Goal: Feedback & Contribution: Contribute content

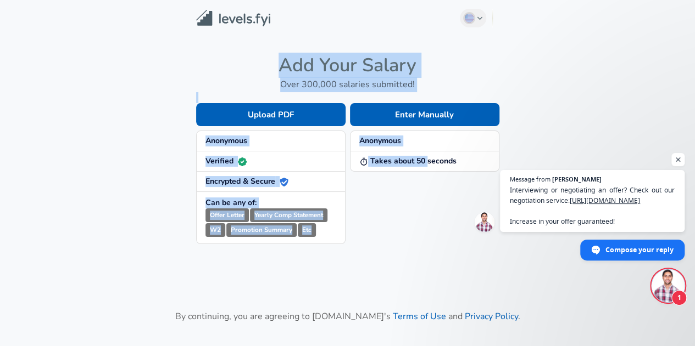
drag, startPoint x: 425, startPoint y: 240, endPoint x: 485, endPoint y: 24, distance: 224.6
click at [485, 24] on main "English ([GEOGRAPHIC_DATA]) Change Add Your Salary Over 300,000 salaries submit…" at bounding box center [347, 194] width 695 height 389
click at [485, 24] on div "English ([GEOGRAPHIC_DATA]) Change" at bounding box center [480, 18] width 40 height 19
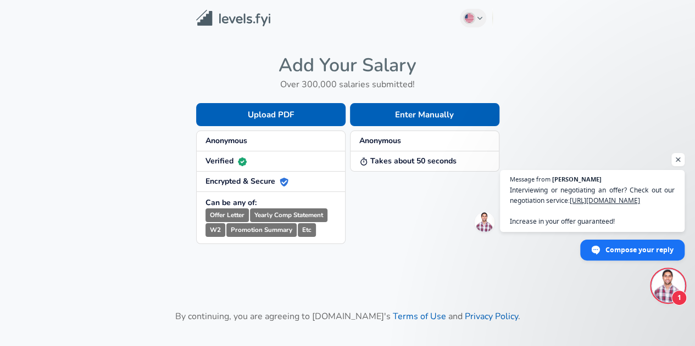
click at [481, 20] on icon "button" at bounding box center [480, 18] width 6 height 7
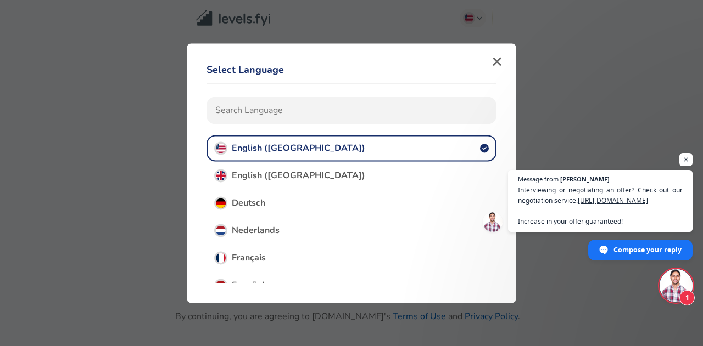
click at [284, 148] on button "English ([GEOGRAPHIC_DATA])" at bounding box center [351, 148] width 290 height 26
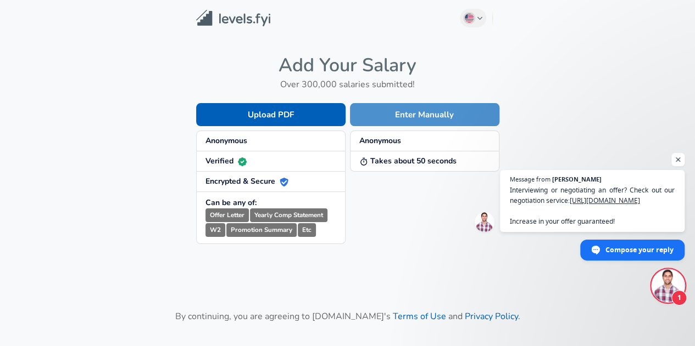
click at [402, 109] on button "Enter Manually" at bounding box center [424, 114] width 149 height 23
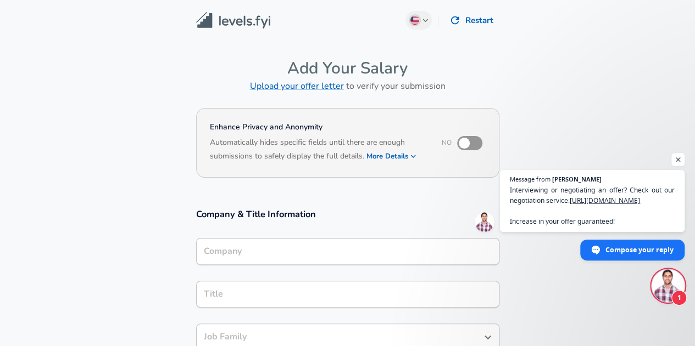
click at [236, 18] on img at bounding box center [233, 20] width 74 height 17
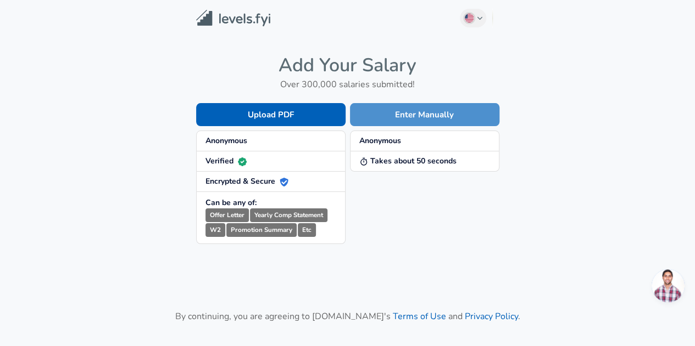
click at [403, 116] on button "Enter Manually" at bounding box center [424, 114] width 149 height 23
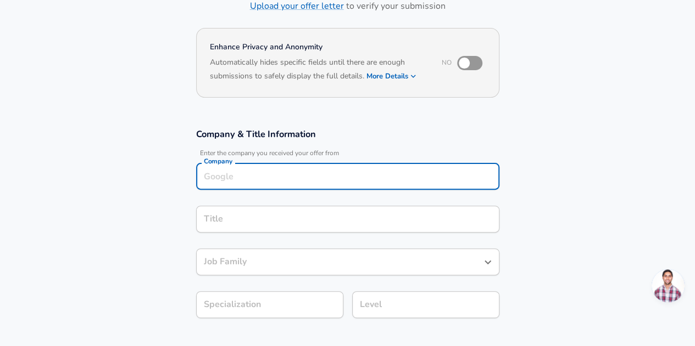
scroll to position [91, 0]
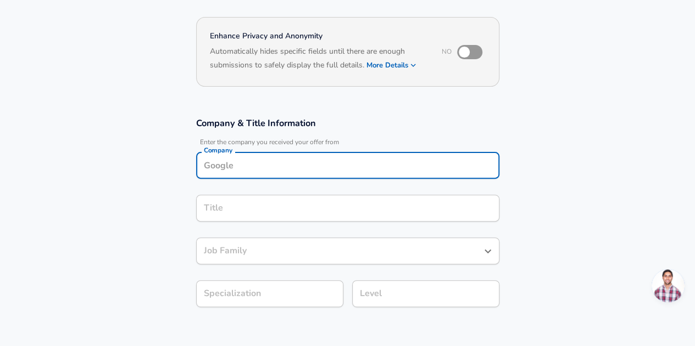
click at [304, 177] on div "Company" at bounding box center [347, 165] width 303 height 27
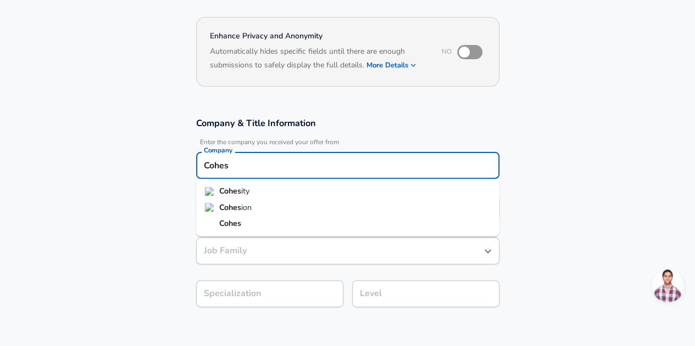
click at [235, 189] on strong "Cohes" at bounding box center [230, 191] width 22 height 11
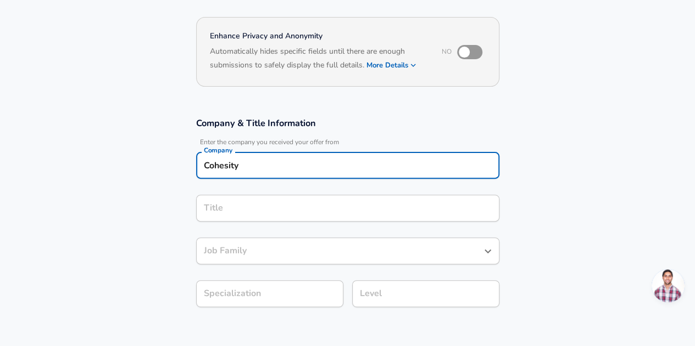
click at [243, 199] on div "Title" at bounding box center [347, 208] width 303 height 27
type input "Cohesity"
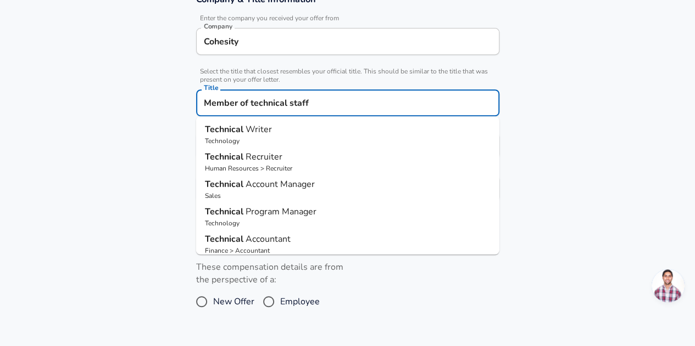
scroll to position [216, 0]
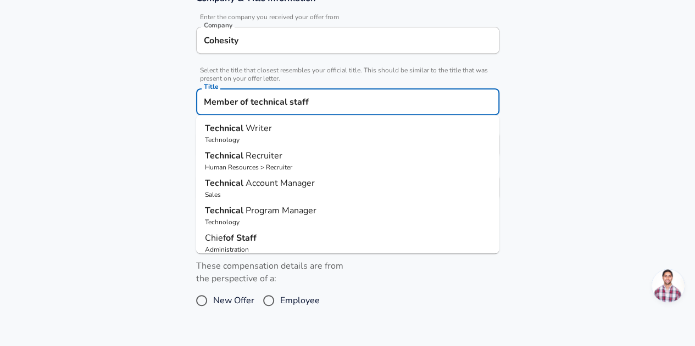
type input "Member of technical staff"
click at [143, 226] on section "Work Experience and Location These compensation details are from the perspectiv…" at bounding box center [347, 281] width 695 height 110
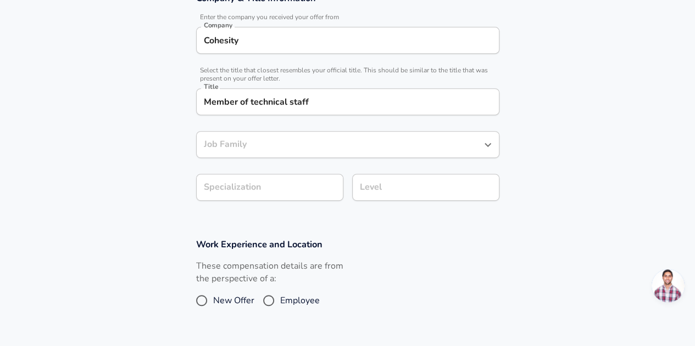
scroll to position [238, 0]
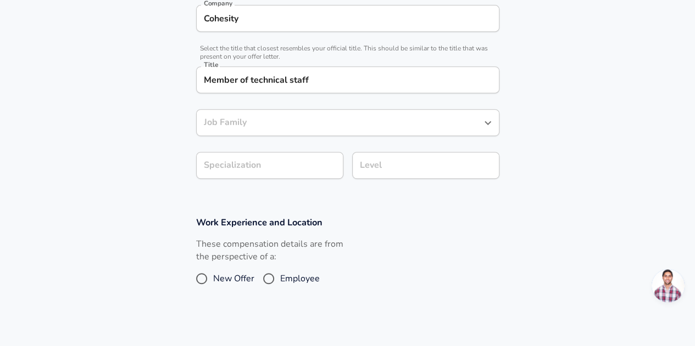
click at [262, 136] on div "Job Family" at bounding box center [347, 122] width 303 height 27
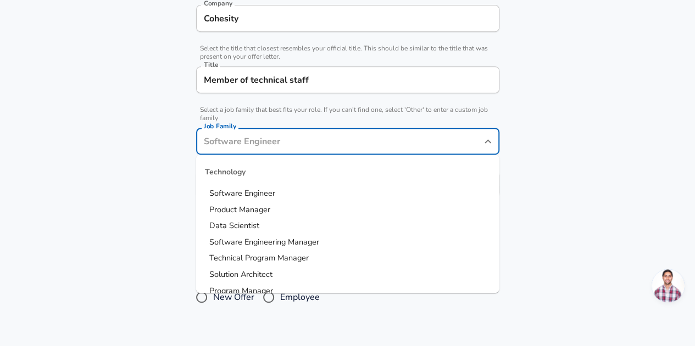
click at [300, 138] on input "Job Family" at bounding box center [339, 141] width 277 height 17
click at [253, 195] on span "Software Engineer" at bounding box center [242, 193] width 66 height 11
type input "Software Engineer"
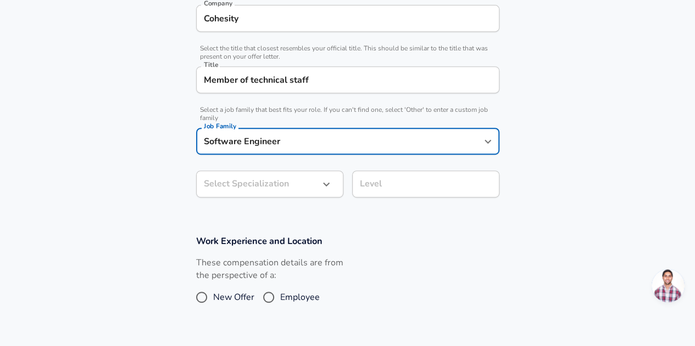
click at [326, 70] on div "Member of technical staff Title" at bounding box center [347, 79] width 303 height 27
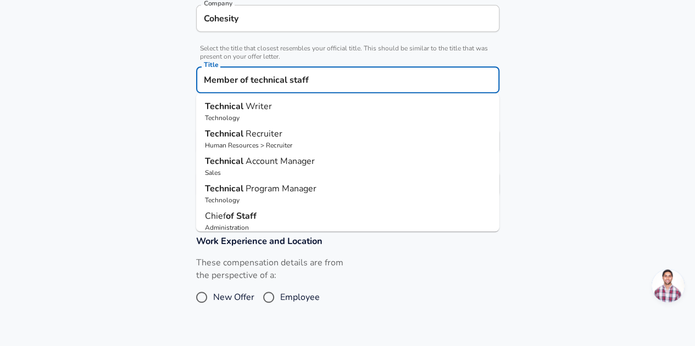
click at [327, 77] on input "Member of technical staff" at bounding box center [347, 79] width 293 height 17
type input "Member of technical staff 4"
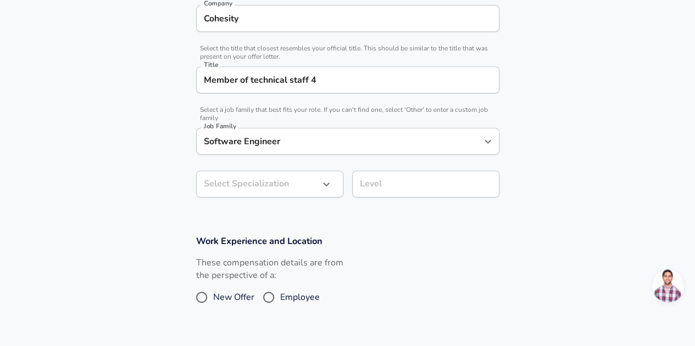
click at [584, 149] on section "Company & Title Information Enter the company you received your offer from Comp…" at bounding box center [347, 89] width 695 height 265
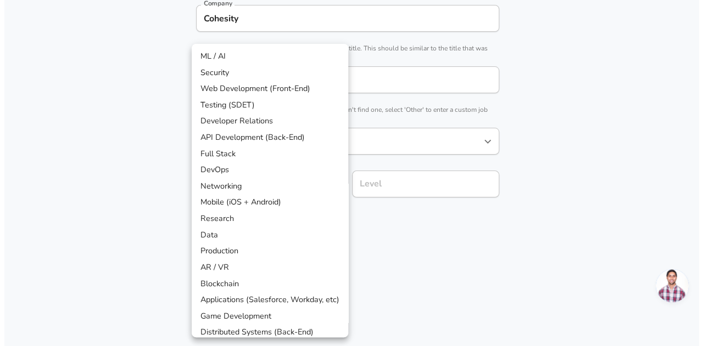
scroll to position [271, 0]
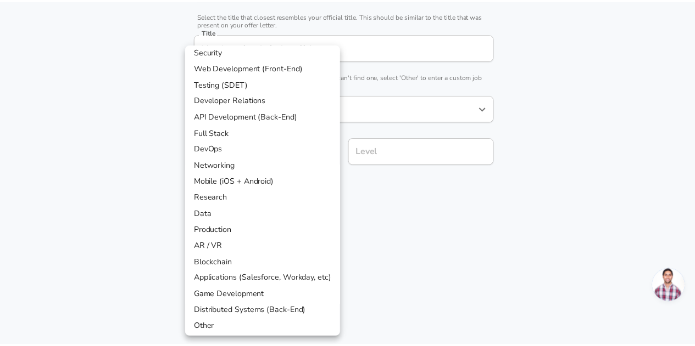
scroll to position [23, 0]
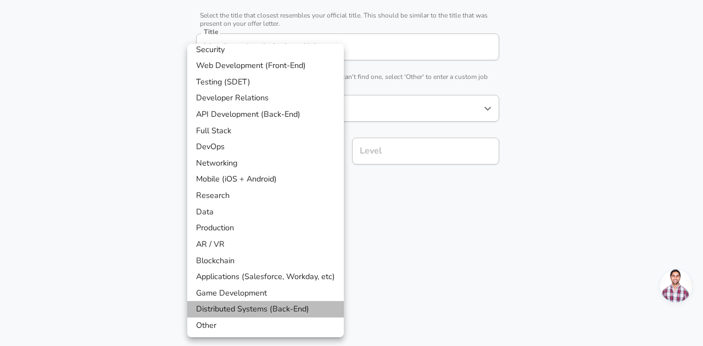
click at [248, 307] on li "Distributed Systems (Back-End)" at bounding box center [265, 309] width 156 height 16
type input "Distributed Systems (Back-End)"
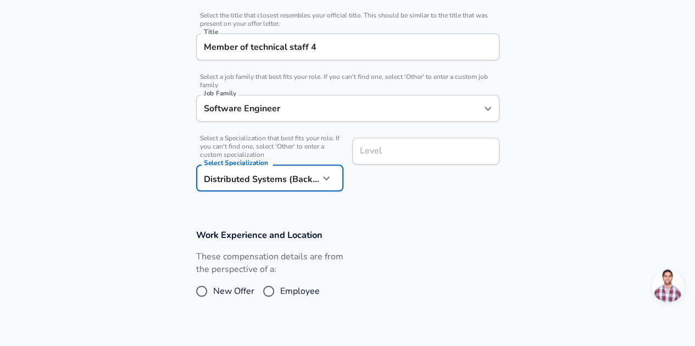
scroll to position [293, 0]
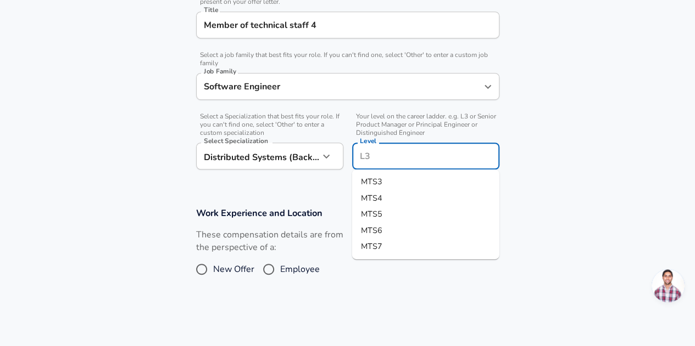
click at [402, 154] on input "Level" at bounding box center [425, 156] width 137 height 17
click at [384, 197] on li "MTS4" at bounding box center [425, 198] width 147 height 16
type input "MTS4"
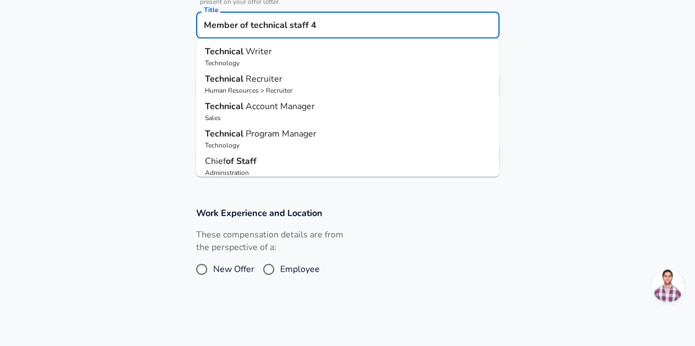
click at [334, 23] on input "Member of technical staff 4" at bounding box center [347, 24] width 293 height 17
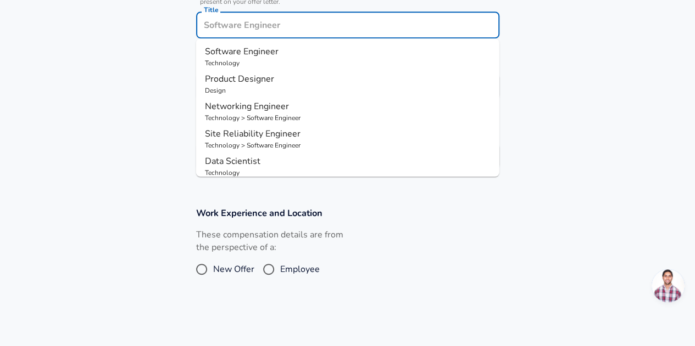
click at [271, 55] on span "Software Engineer" at bounding box center [242, 52] width 74 height 12
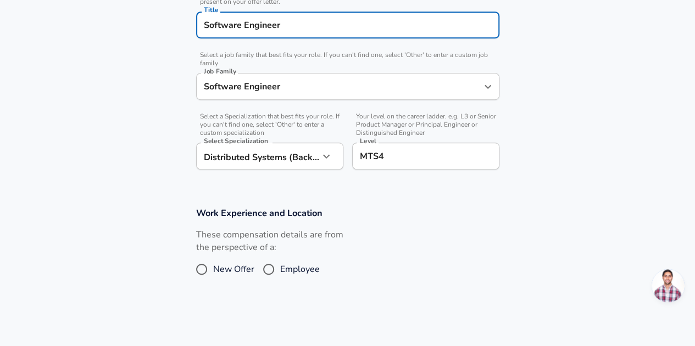
type input "Software Engineer"
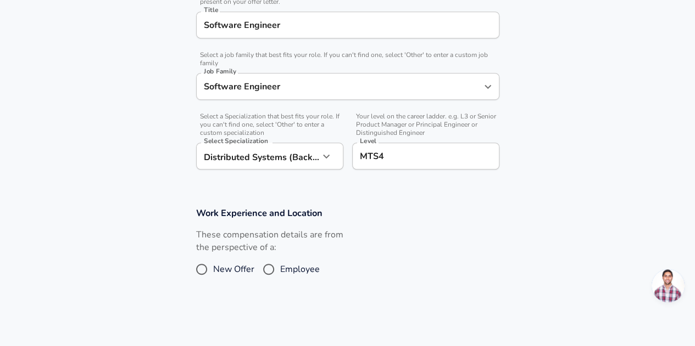
click at [441, 217] on h3 "Work Experience and Location" at bounding box center [347, 213] width 303 height 13
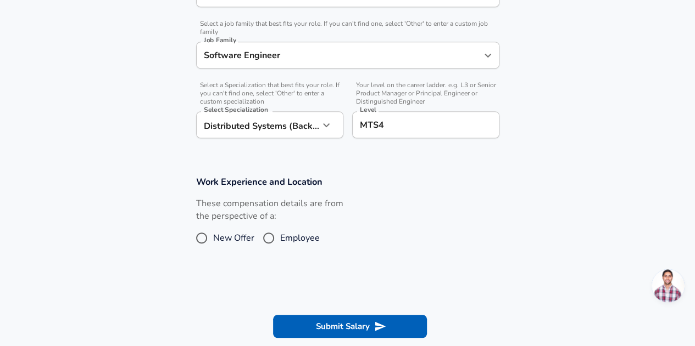
scroll to position [325, 0]
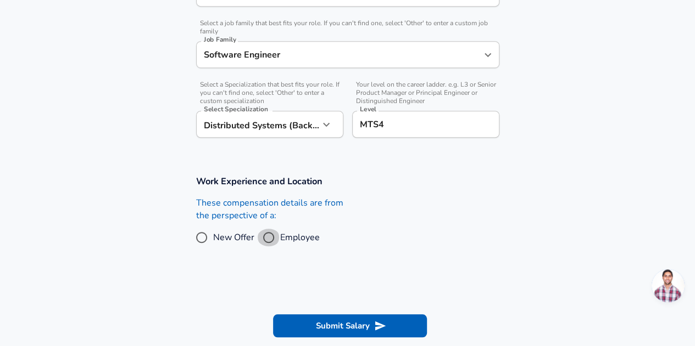
click at [267, 237] on input "Employee" at bounding box center [268, 238] width 23 height 18
radio input "true"
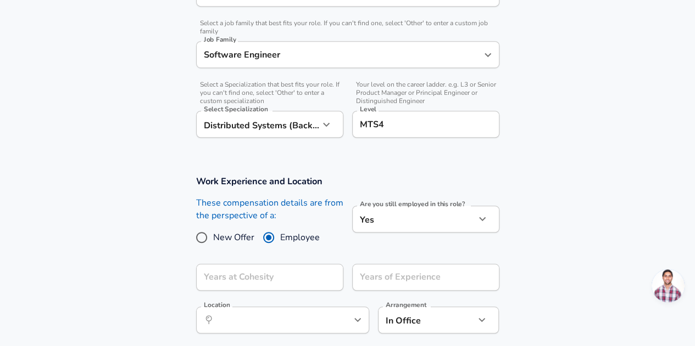
scroll to position [388, 0]
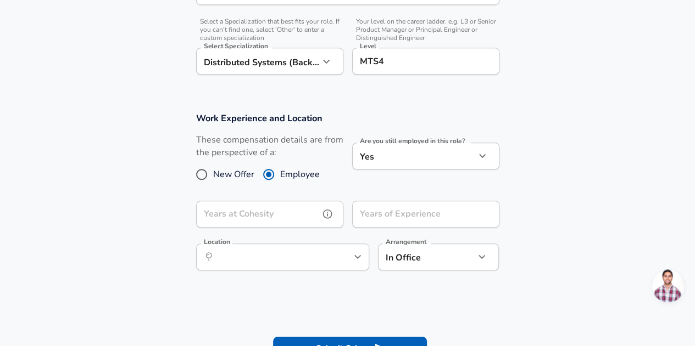
click at [291, 210] on input "Years at Cohesity" at bounding box center [257, 214] width 123 height 27
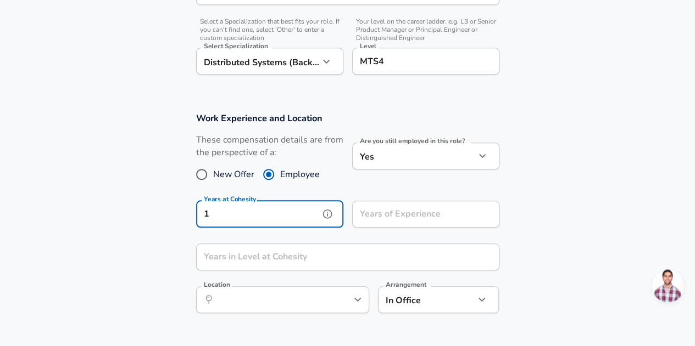
type input "1"
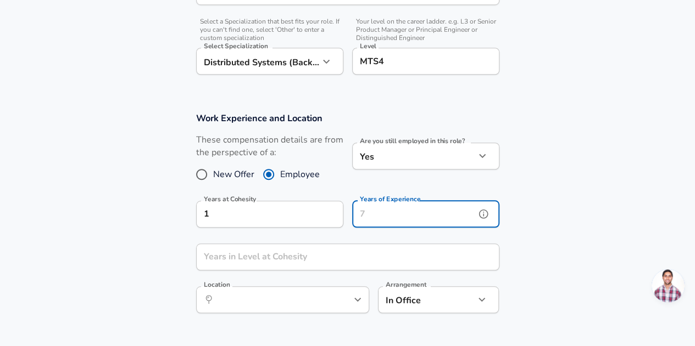
click at [385, 216] on input "Years of Experience" at bounding box center [413, 214] width 123 height 27
type input "8"
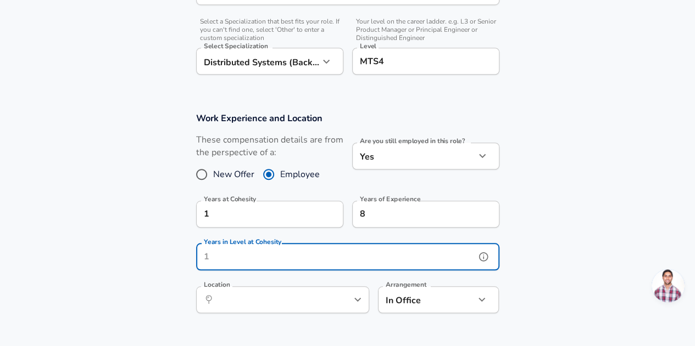
click at [292, 258] on input "Years in Level at Cohesity" at bounding box center [335, 257] width 279 height 27
type input "1"
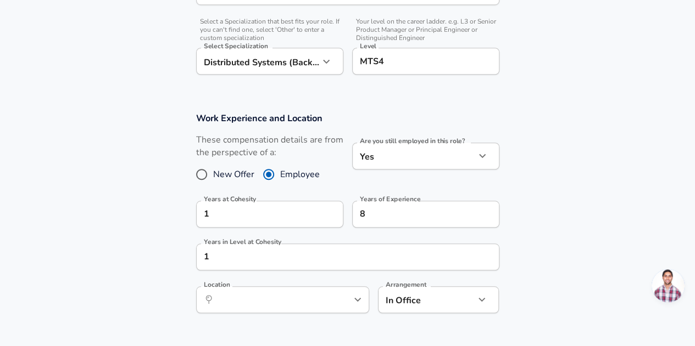
click at [611, 271] on section "Work Experience and Location These compensation details are from the perspectiv…" at bounding box center [347, 218] width 695 height 238
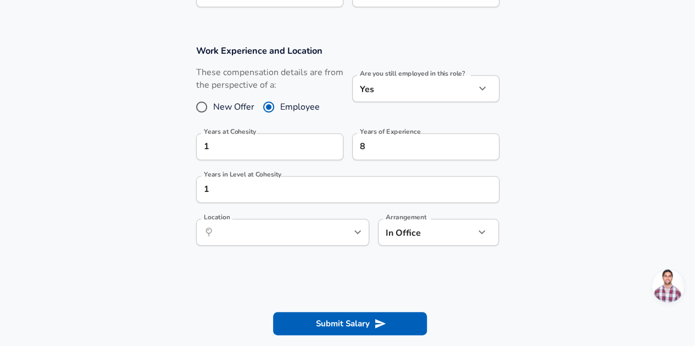
scroll to position [456, 0]
click at [342, 227] on icon "help" at bounding box center [339, 231] width 11 height 11
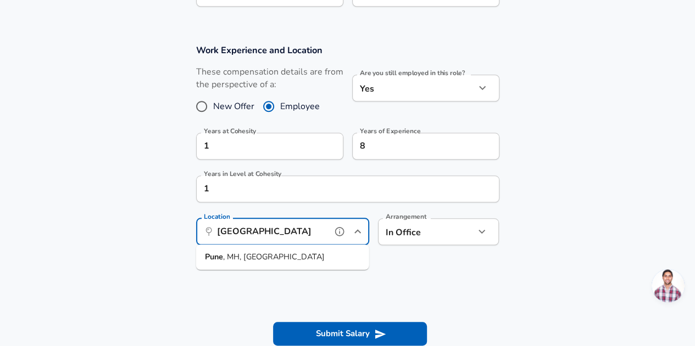
click at [247, 260] on span ", MH, [GEOGRAPHIC_DATA]" at bounding box center [274, 256] width 102 height 11
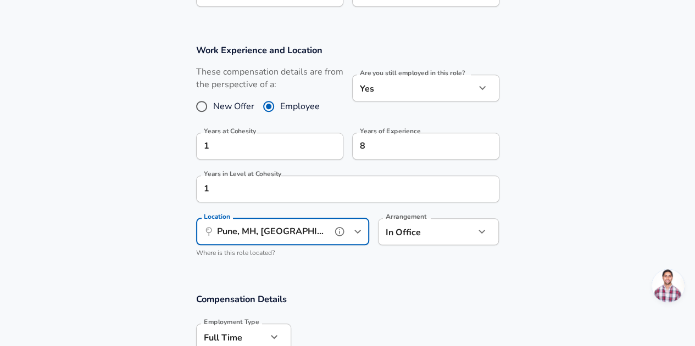
type input "Pune, MH, [GEOGRAPHIC_DATA]"
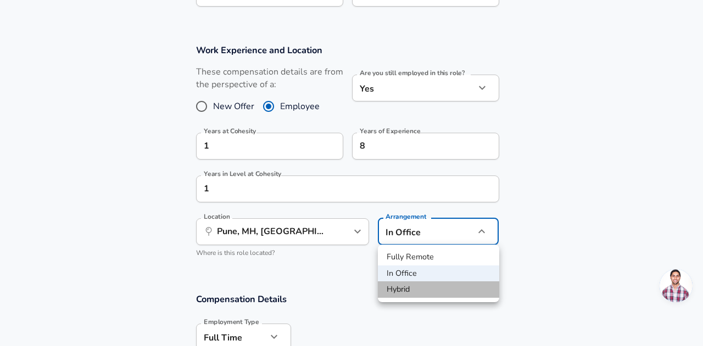
click at [402, 290] on li "Hybrid" at bounding box center [438, 290] width 121 height 16
type input "hybrid"
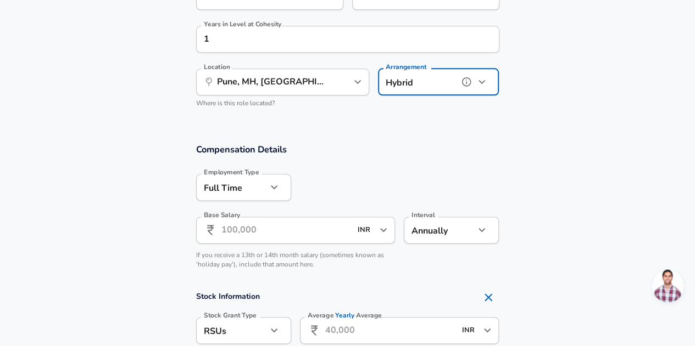
scroll to position [607, 0]
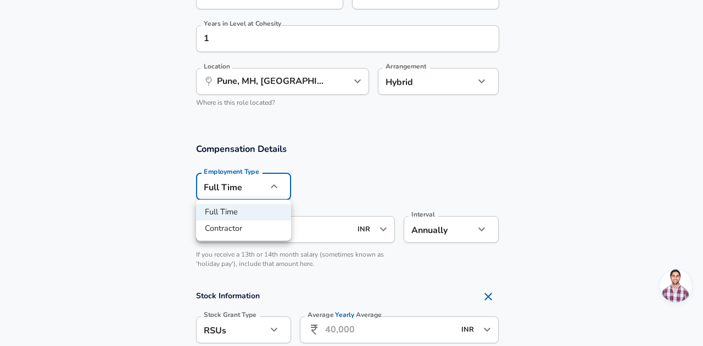
click at [356, 161] on div at bounding box center [351, 173] width 703 height 346
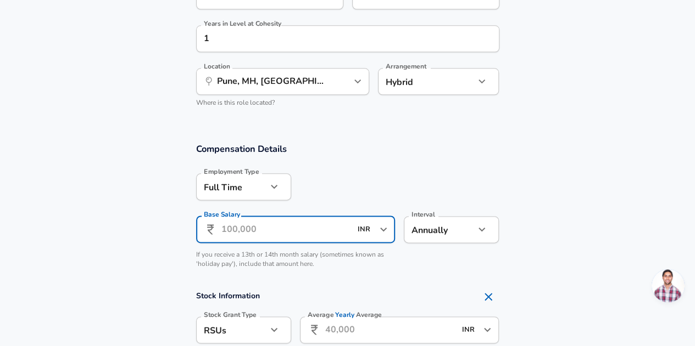
click at [268, 232] on input "Base Salary" at bounding box center [286, 229] width 130 height 27
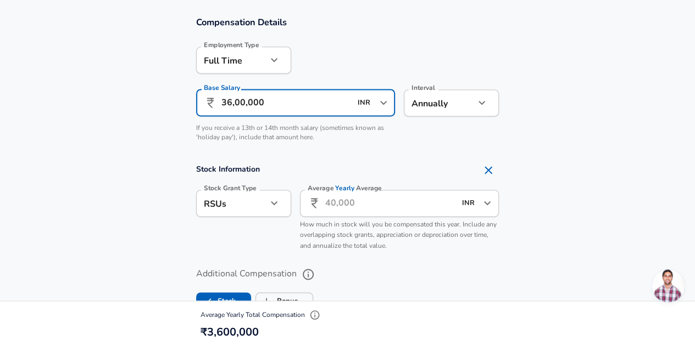
scroll to position [735, 0]
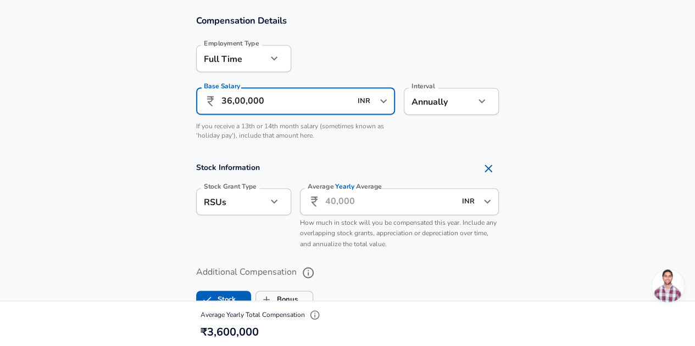
type input "36,00,000"
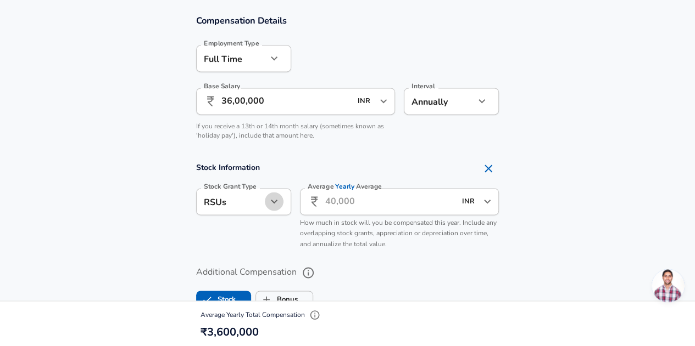
click at [275, 204] on icon "button" at bounding box center [273, 201] width 13 height 13
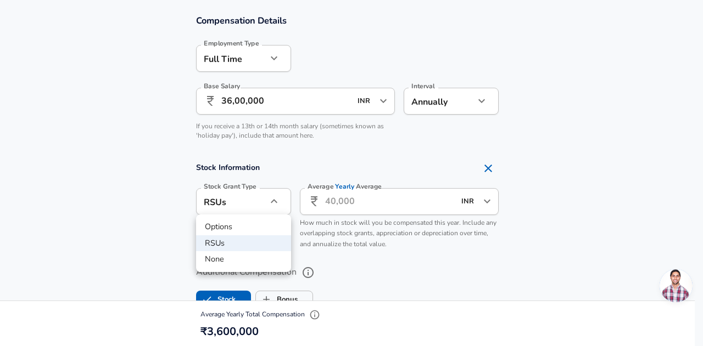
click at [275, 204] on div at bounding box center [351, 173] width 703 height 346
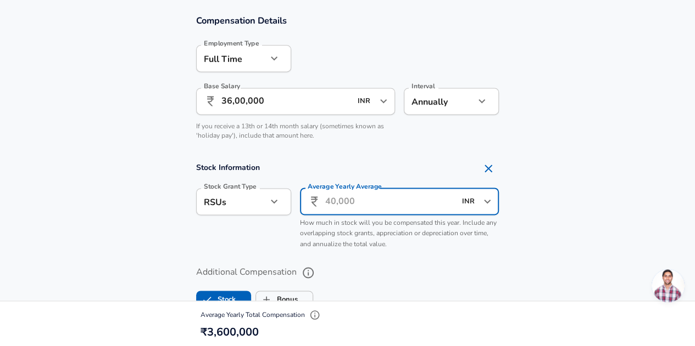
click at [343, 204] on input "Average Yearly Average" at bounding box center [390, 201] width 130 height 27
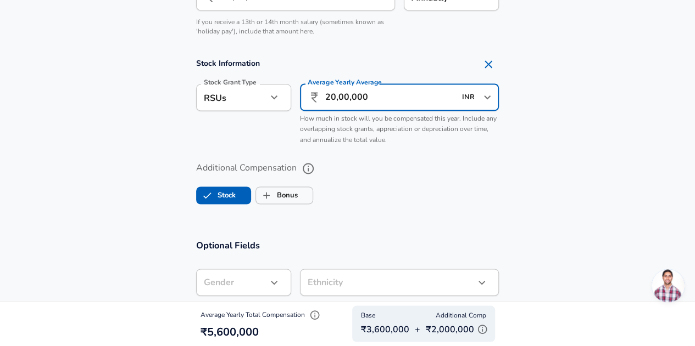
scroll to position [843, 0]
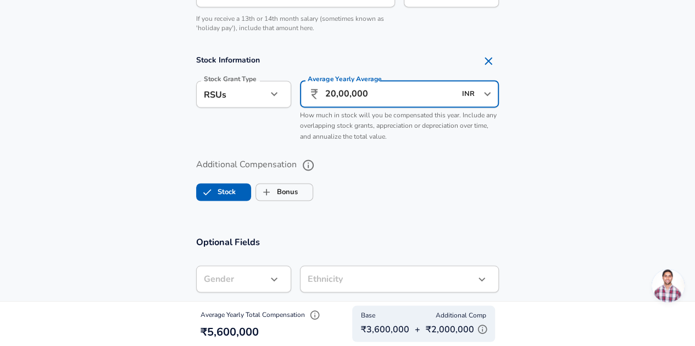
type input "20,00,000"
click at [269, 185] on input "Bonus" at bounding box center [266, 192] width 21 height 21
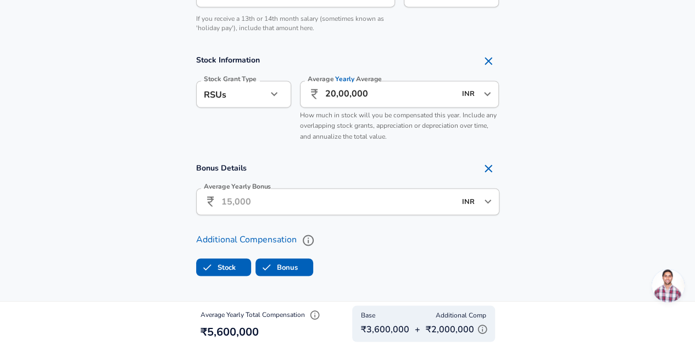
checkbox input "true"
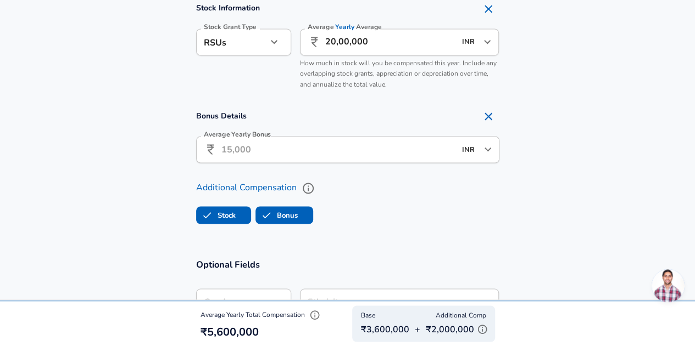
scroll to position [898, 0]
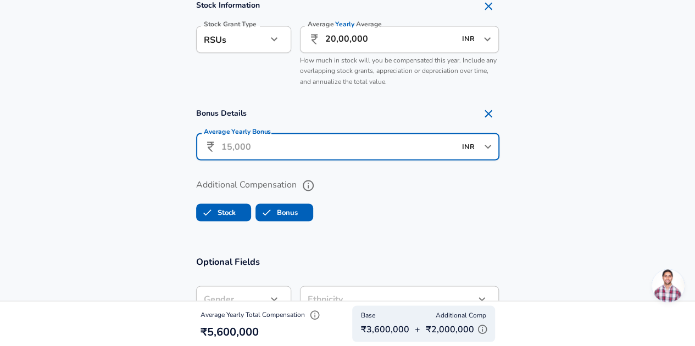
click at [277, 142] on input "Average Yearly Bonus" at bounding box center [338, 146] width 234 height 27
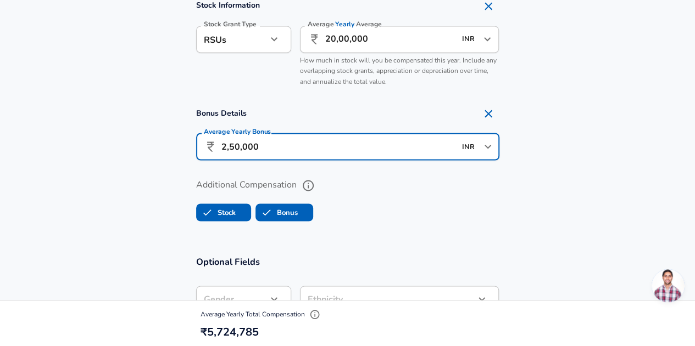
type input "2,50,000"
click at [426, 205] on ul "Stock Bonus" at bounding box center [347, 210] width 303 height 22
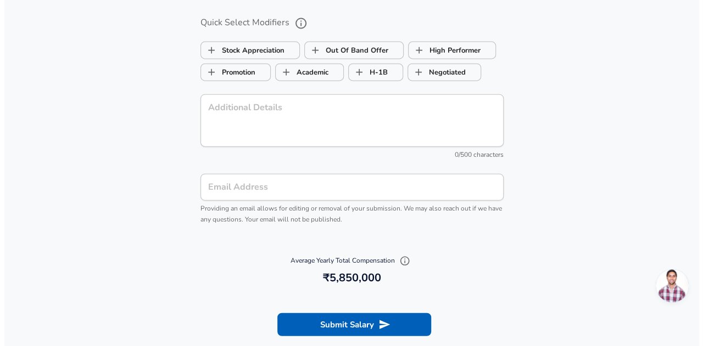
scroll to position [1255, 0]
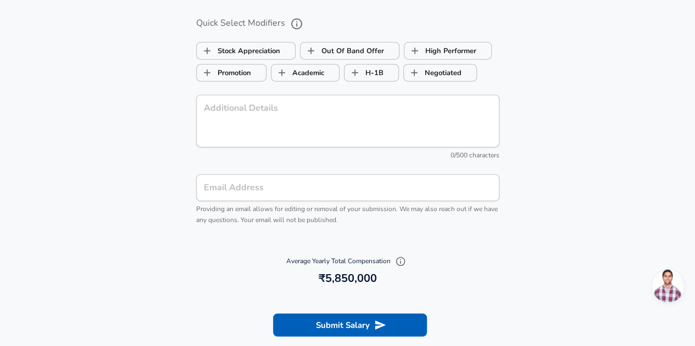
click at [352, 329] on button "Submit Salary" at bounding box center [350, 325] width 154 height 23
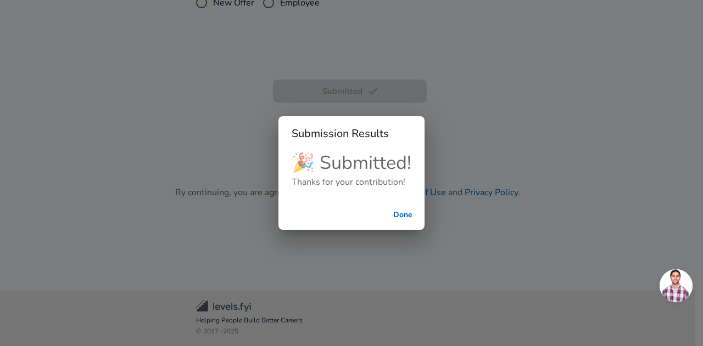
scroll to position [256, 0]
